Goal: Task Accomplishment & Management: Manage account settings

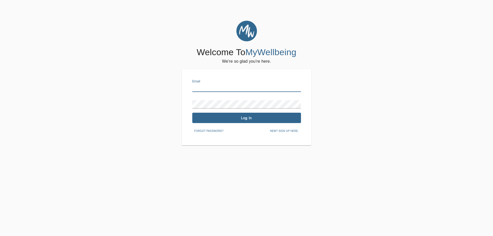
click at [205, 86] on input "text" at bounding box center [246, 88] width 109 height 8
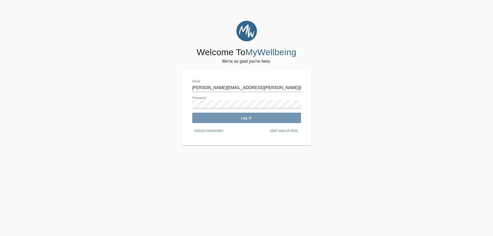
click at [254, 115] on button "Log In" at bounding box center [246, 118] width 109 height 10
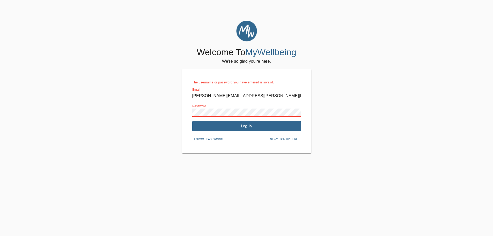
drag, startPoint x: 254, startPoint y: 94, endPoint x: 225, endPoint y: 96, distance: 29.5
click at [225, 96] on input "[PERSON_NAME][EMAIL_ADDRESS][PERSON_NAME][DOMAIN_NAME]" at bounding box center [246, 96] width 109 height 8
type input "[PERSON_NAME][EMAIL_ADDRESS][PERSON_NAME][DOMAIN_NAME]"
click at [247, 125] on span "Log In" at bounding box center [246, 125] width 105 height 5
click at [141, 102] on div "Welcome To MyWellbeing We're so glad you're here. The username or password you …" at bounding box center [246, 87] width 490 height 133
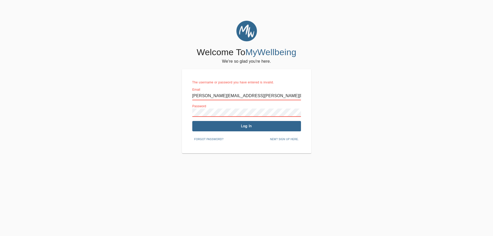
click at [218, 126] on span "Log In" at bounding box center [246, 125] width 105 height 5
